Goal: Check status

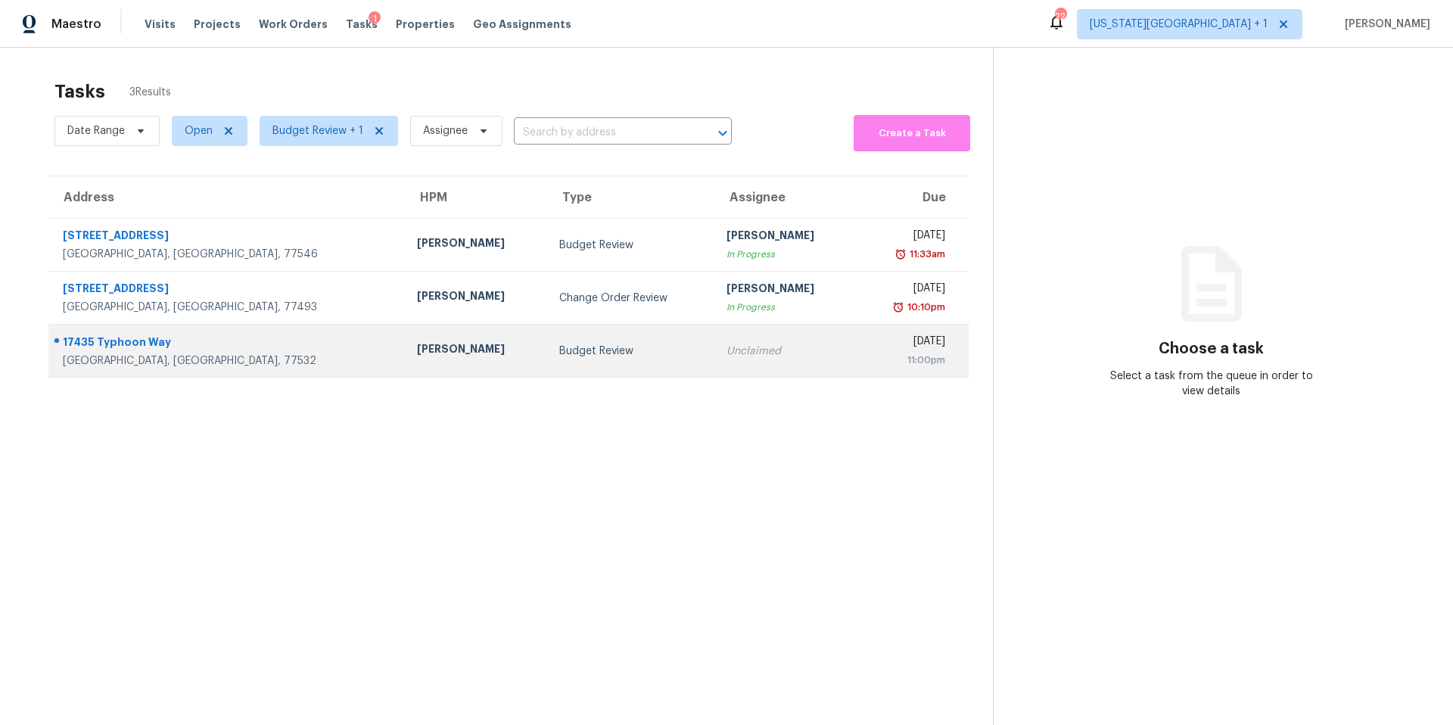
click at [417, 353] on div "[PERSON_NAME]" at bounding box center [475, 350] width 117 height 19
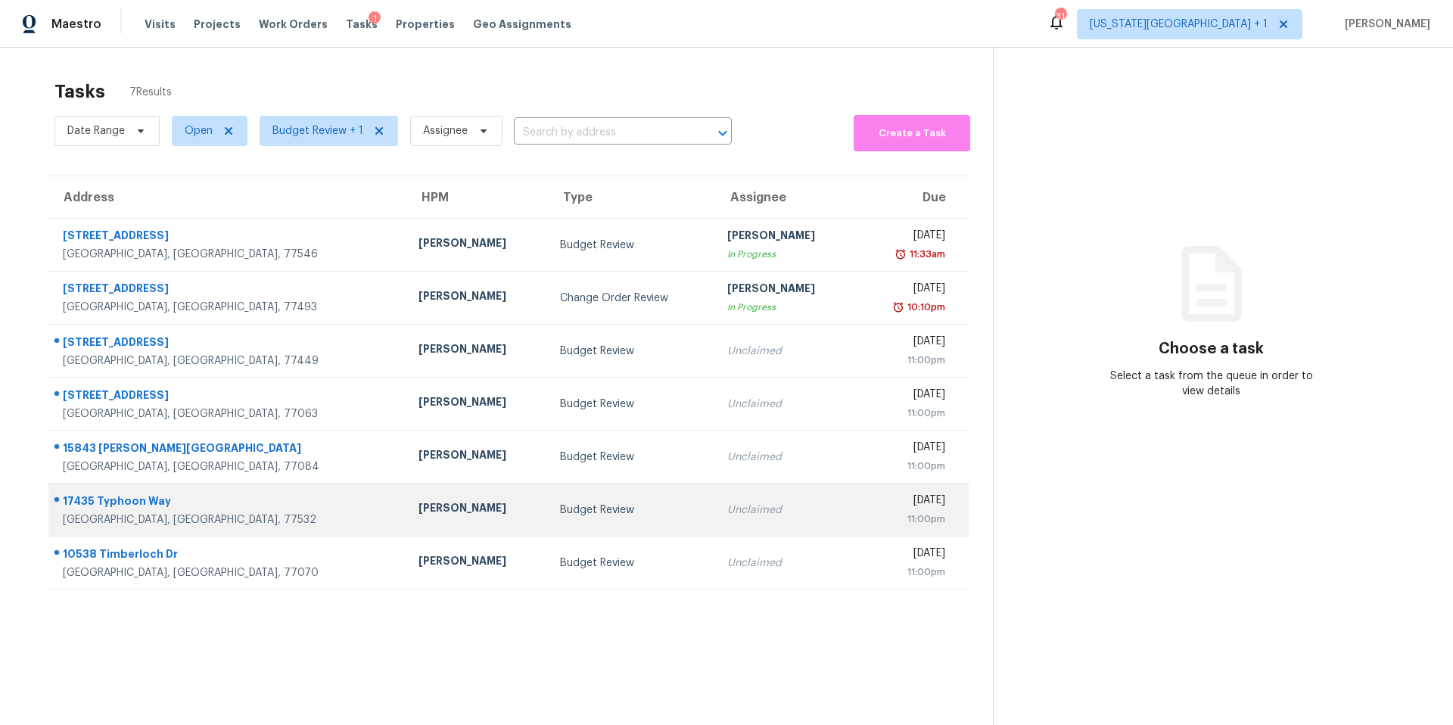
click at [419, 506] on div "[PERSON_NAME]" at bounding box center [477, 509] width 117 height 19
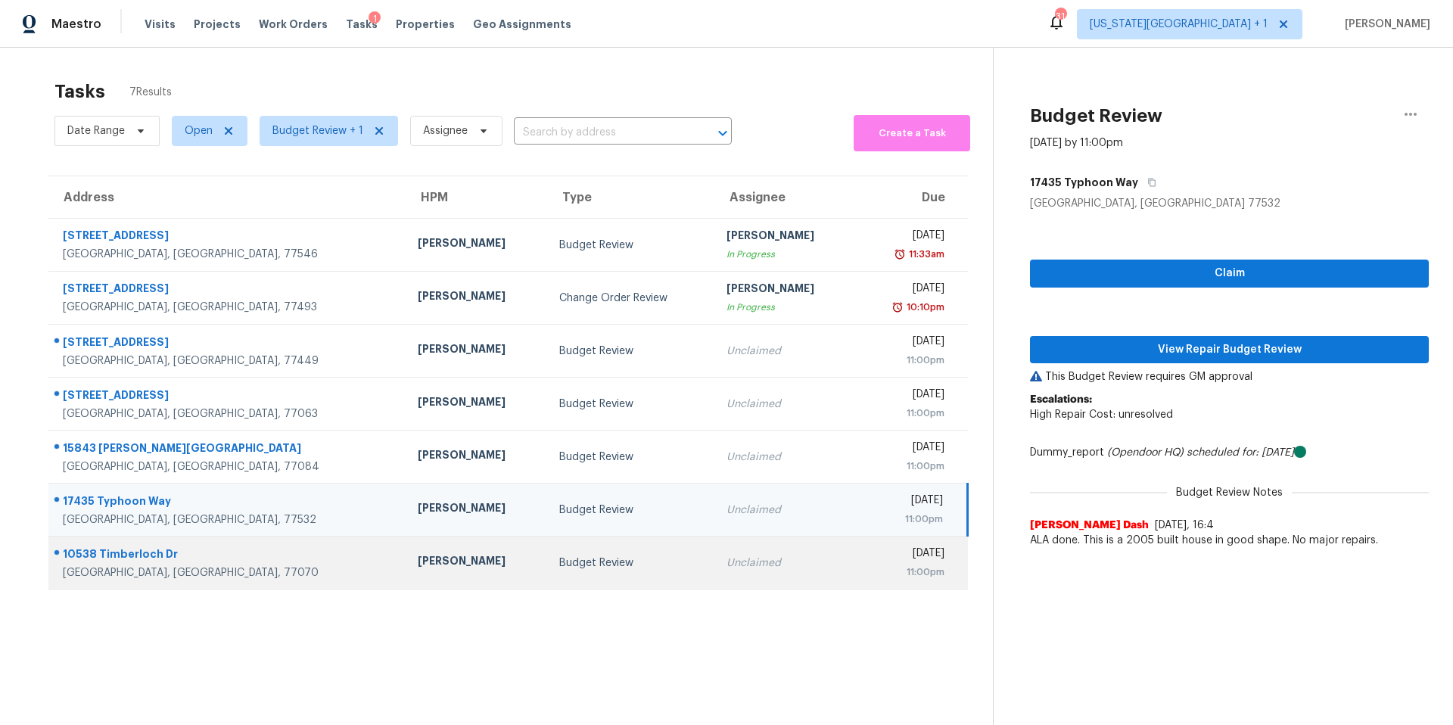
click at [418, 564] on div "[PERSON_NAME]" at bounding box center [476, 562] width 117 height 19
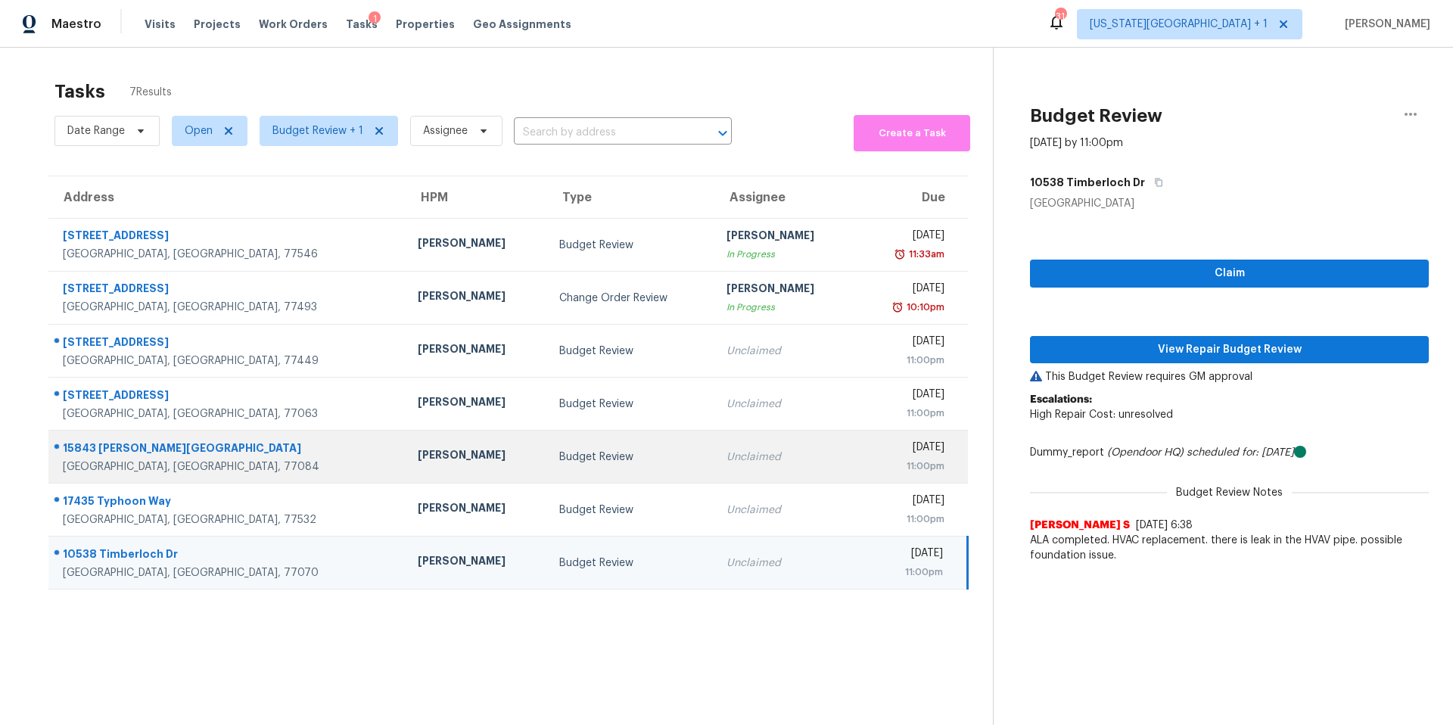
click at [418, 457] on div "[PERSON_NAME]" at bounding box center [476, 456] width 117 height 19
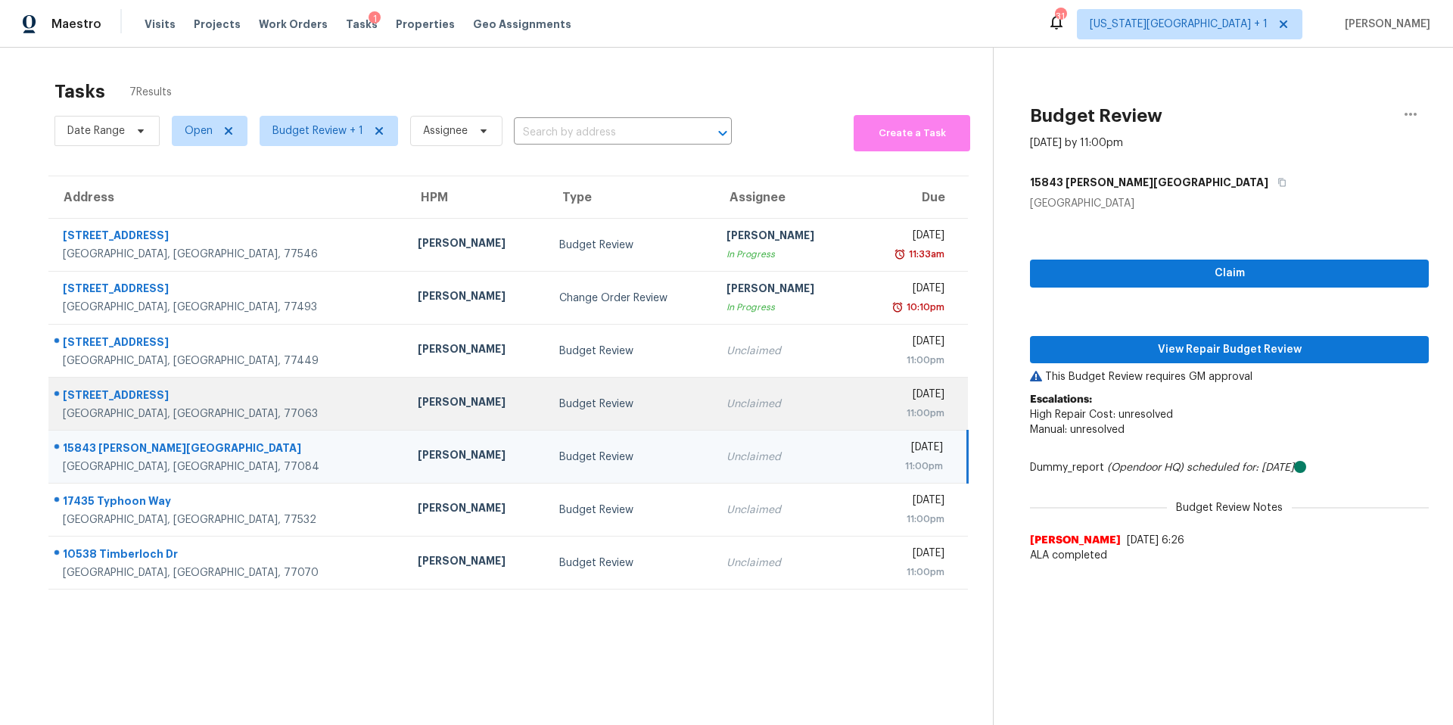
click at [418, 399] on div "[PERSON_NAME]" at bounding box center [476, 403] width 117 height 19
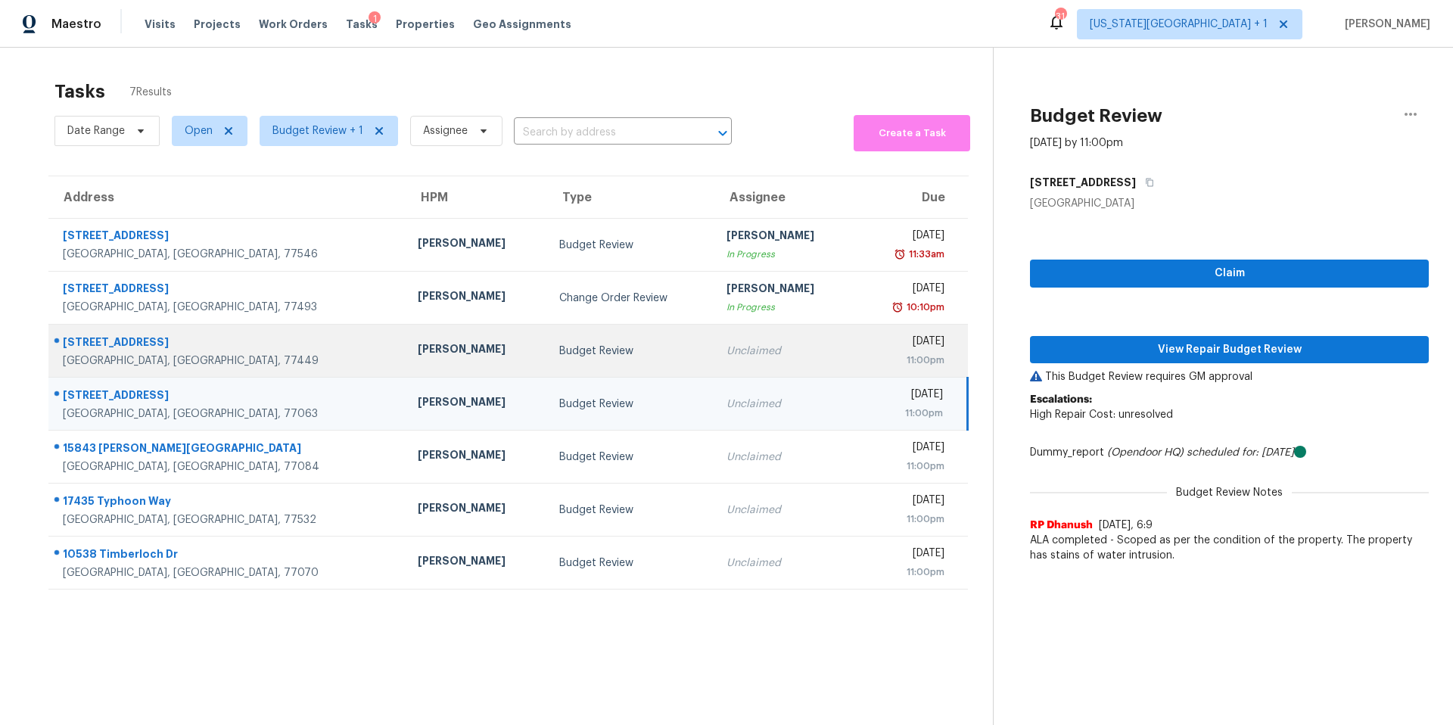
click at [418, 357] on div "[PERSON_NAME]" at bounding box center [476, 350] width 117 height 19
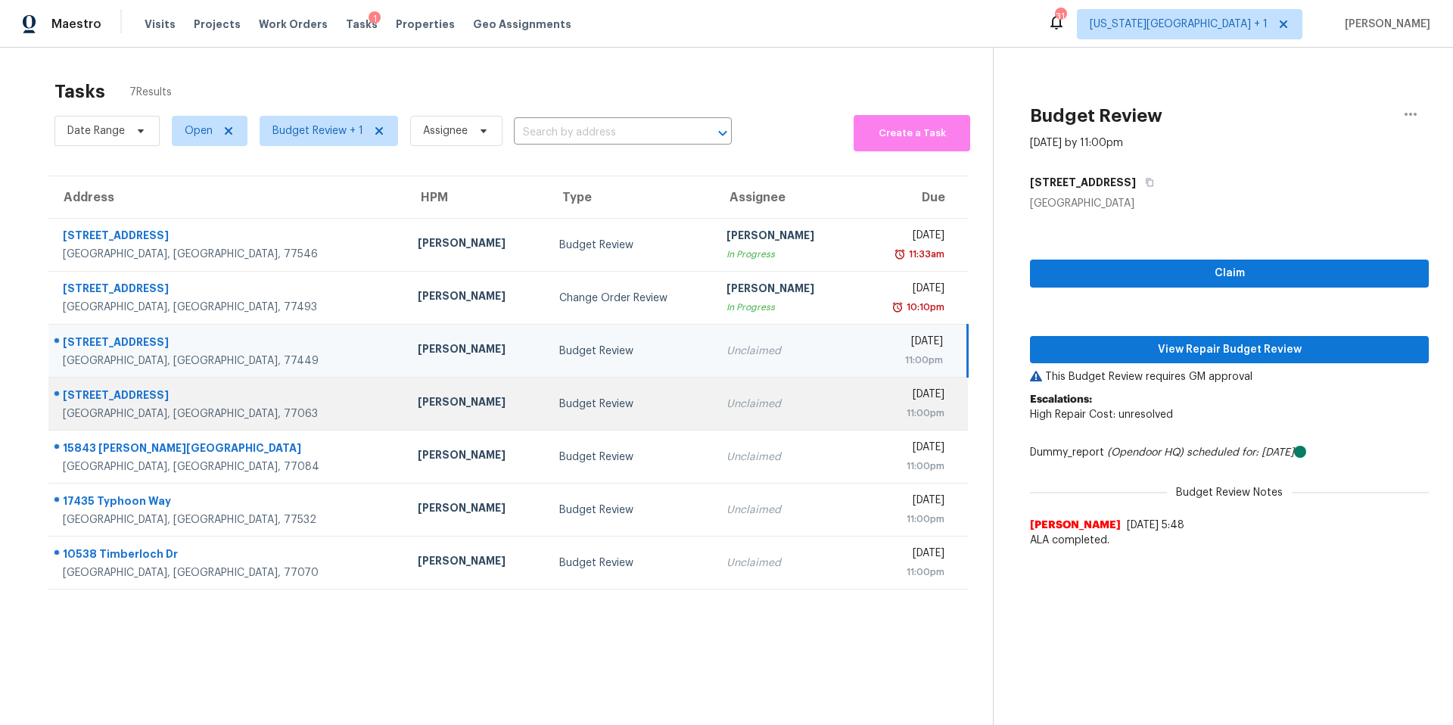
click at [418, 405] on div "[PERSON_NAME]" at bounding box center [476, 403] width 117 height 19
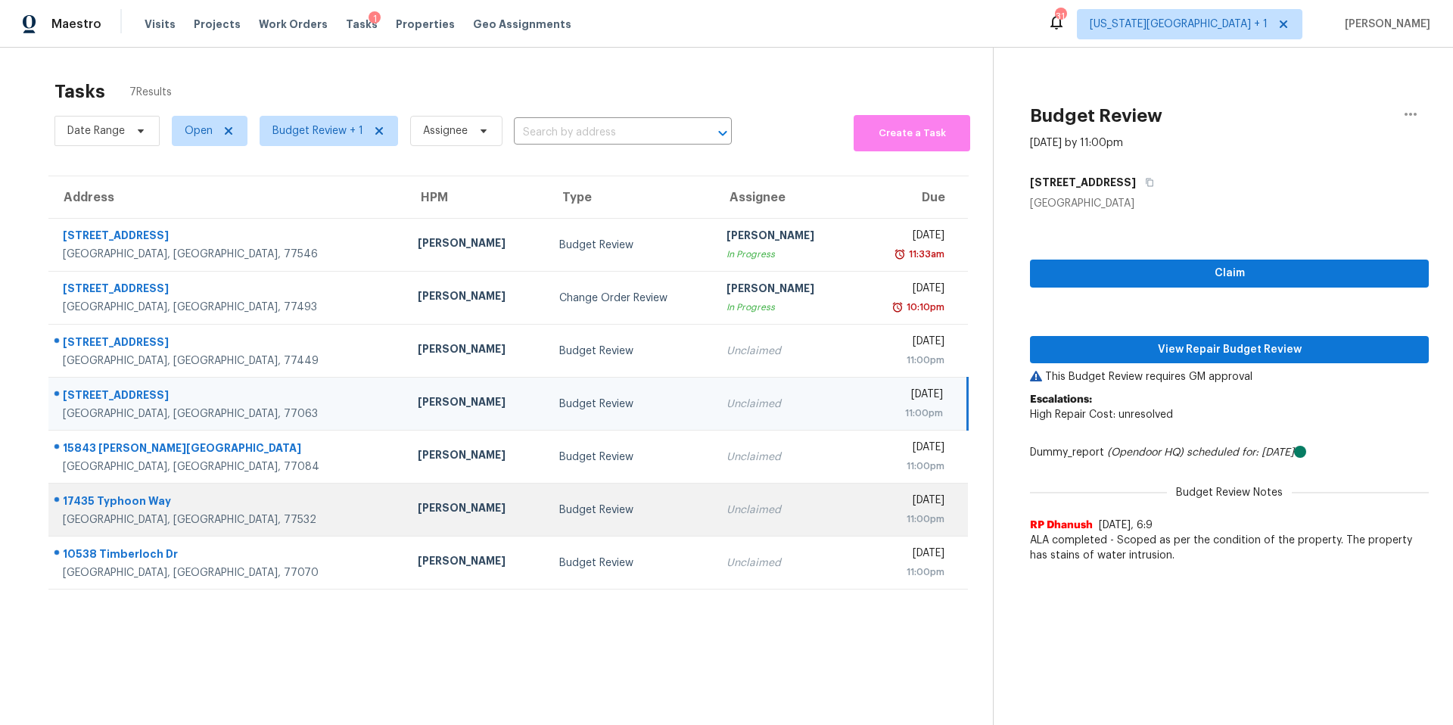
click at [418, 504] on div "[PERSON_NAME]" at bounding box center [476, 509] width 117 height 19
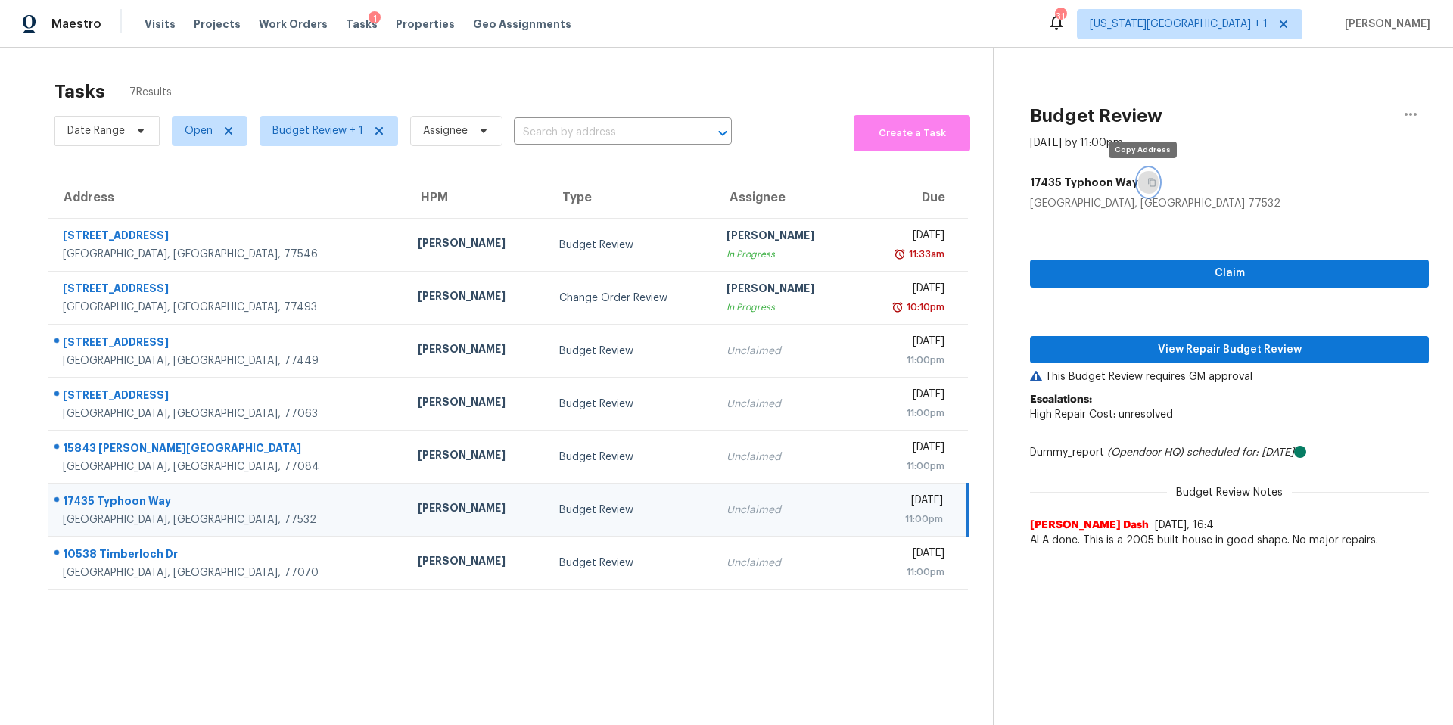
click at [1148, 185] on icon "button" at bounding box center [1152, 182] width 9 height 9
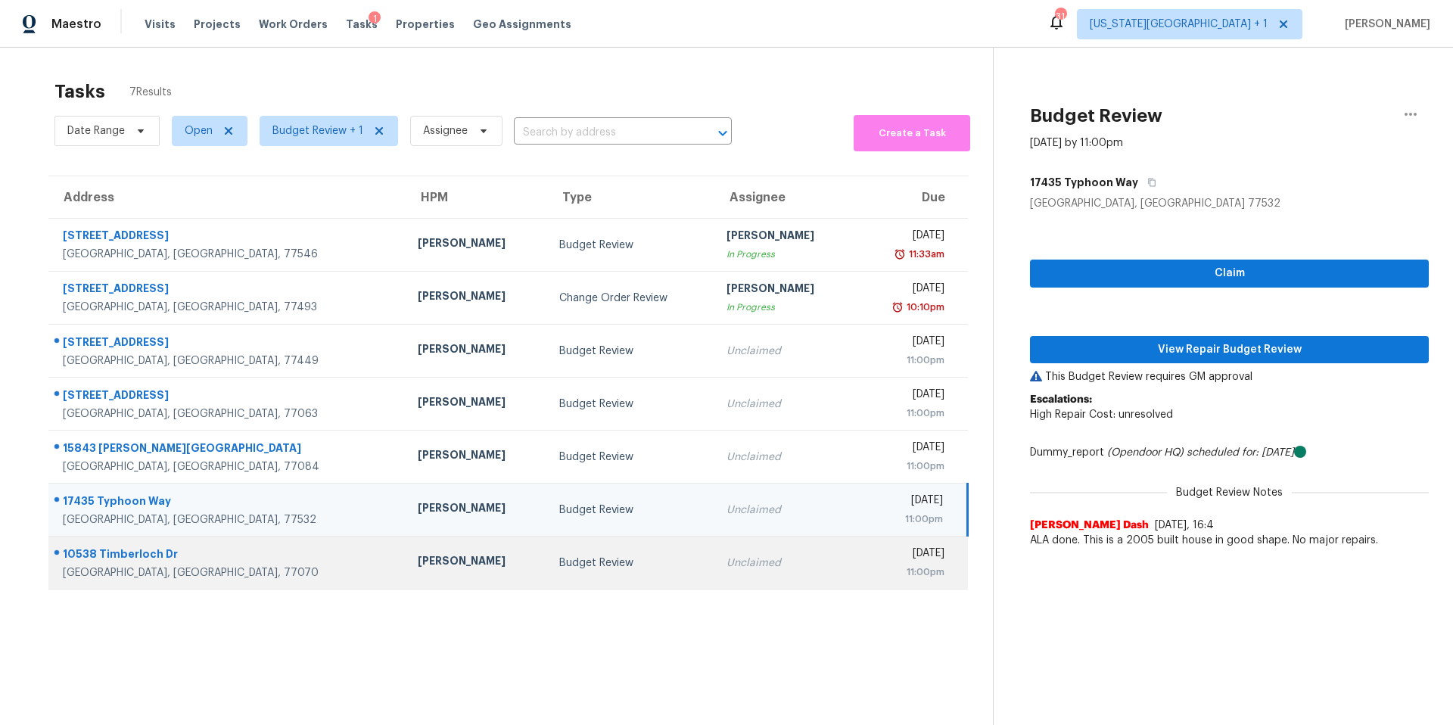
click at [422, 537] on td "[PERSON_NAME]" at bounding box center [477, 563] width 142 height 53
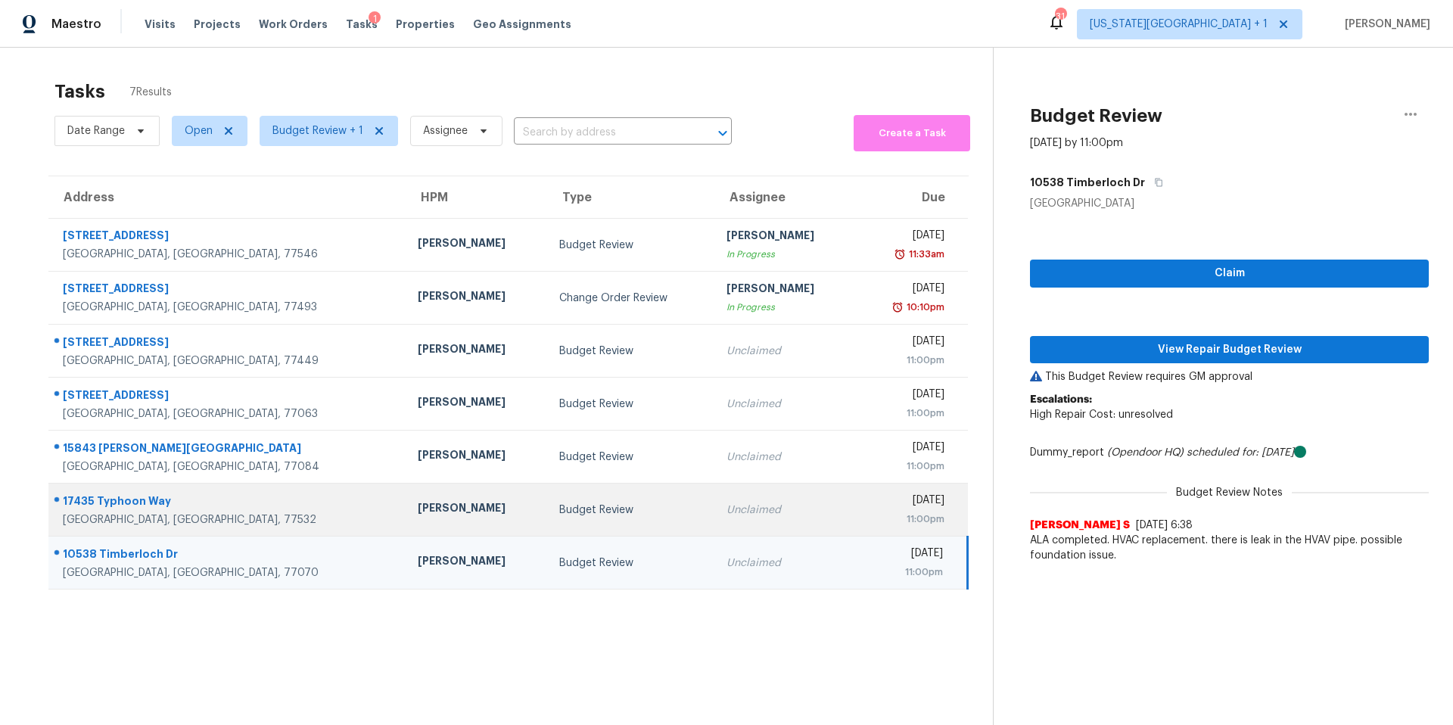
click at [582, 501] on td "Budget Review" at bounding box center [630, 510] width 167 height 53
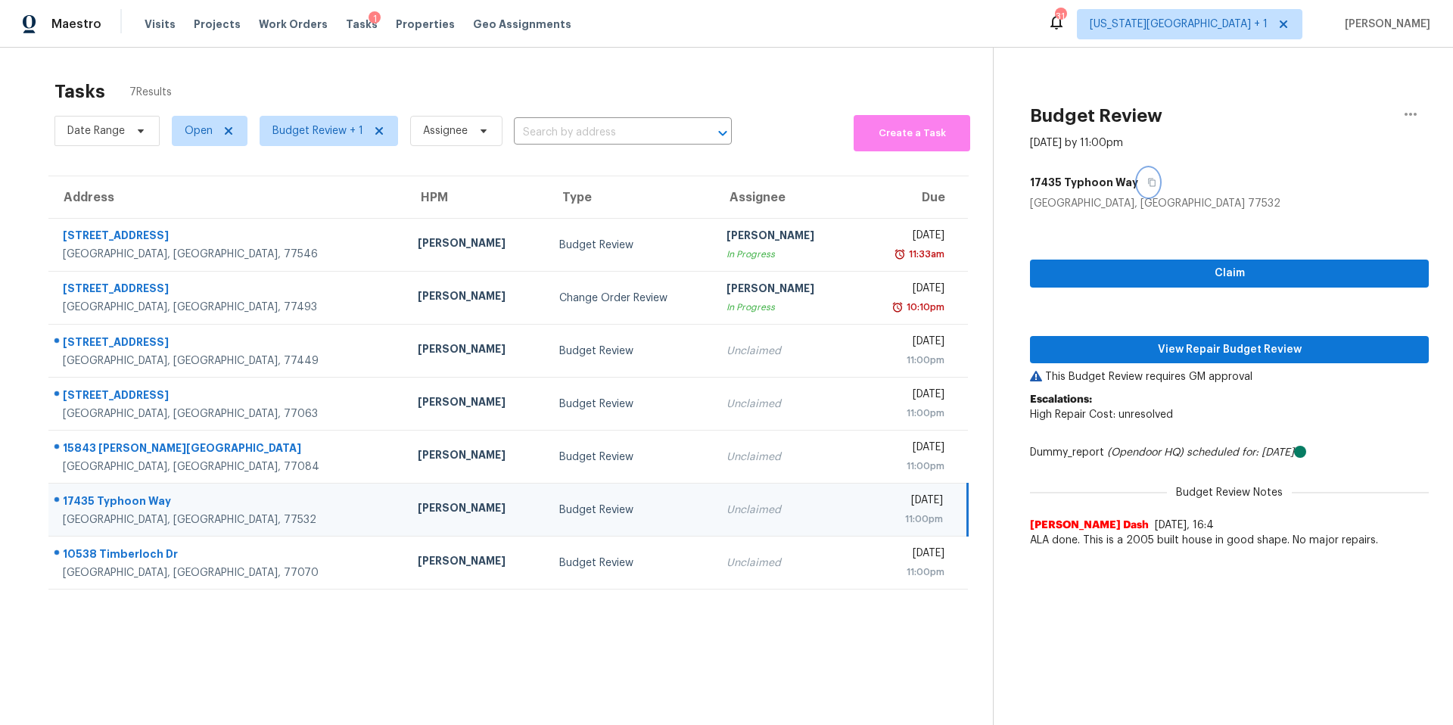
click at [1148, 181] on icon "button" at bounding box center [1152, 182] width 9 height 9
click at [1117, 349] on span "View Repair Budget Review" at bounding box center [1229, 350] width 375 height 19
